Goal: Task Accomplishment & Management: Use online tool/utility

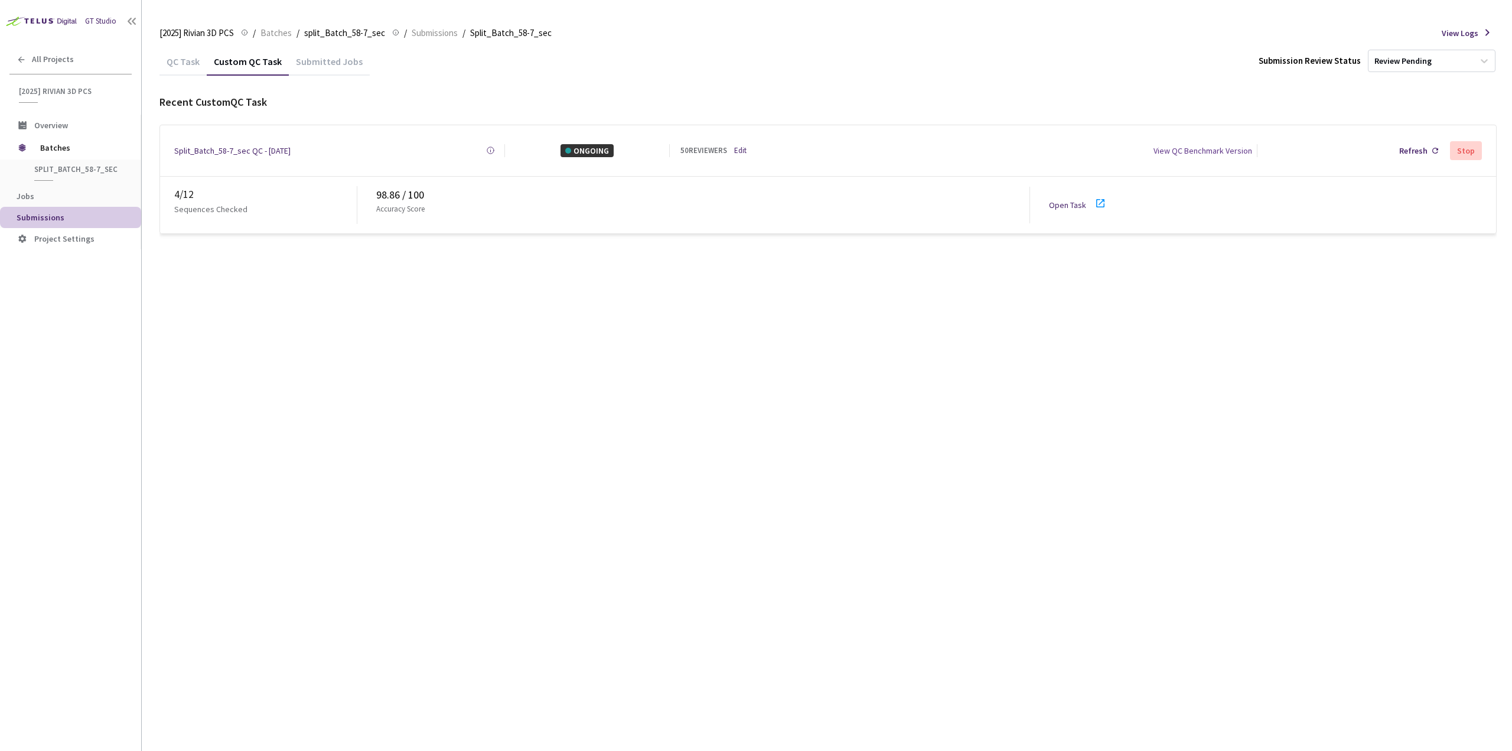
click at [196, 61] on div "QC Task" at bounding box center [183, 66] width 47 height 20
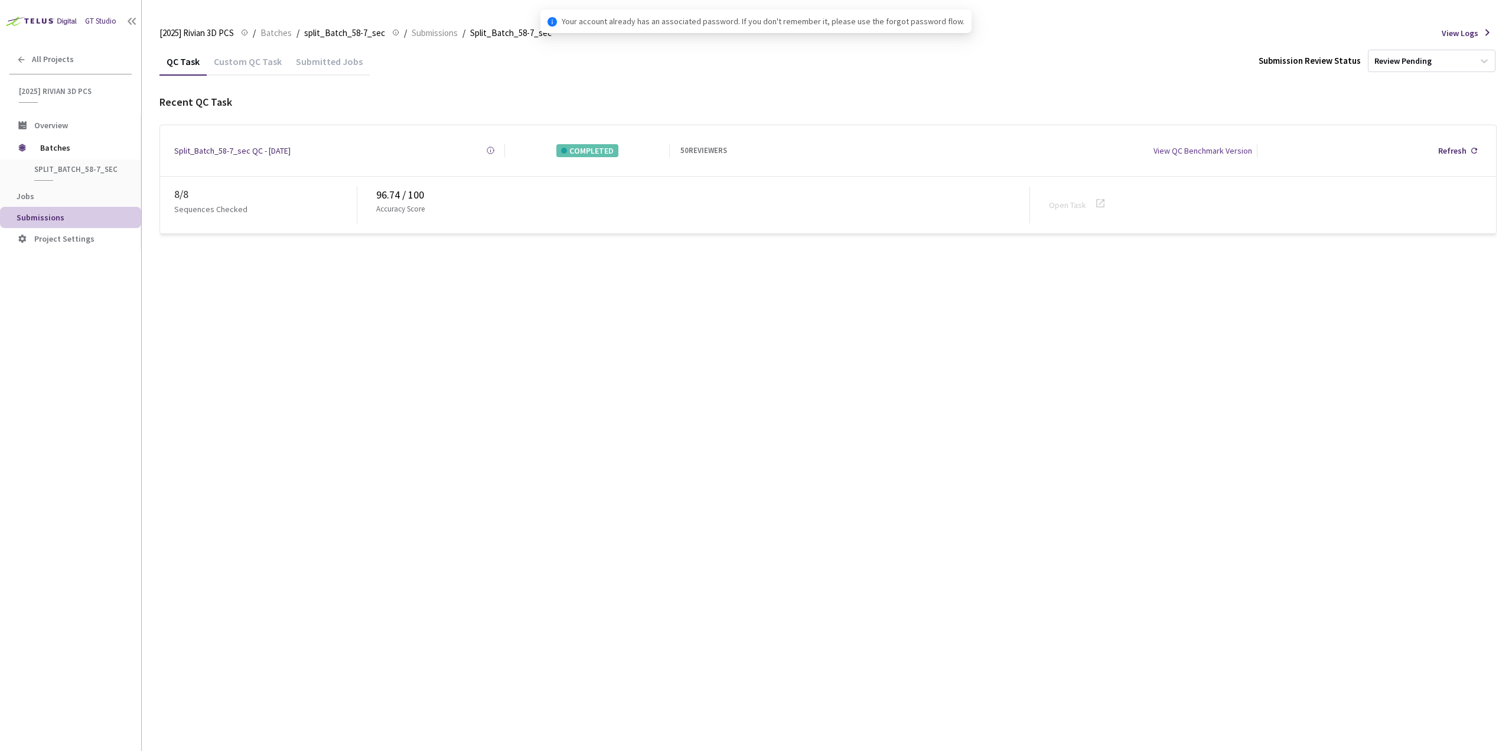
click at [240, 62] on div "Custom QC Task" at bounding box center [248, 66] width 82 height 20
